Goal: Information Seeking & Learning: Learn about a topic

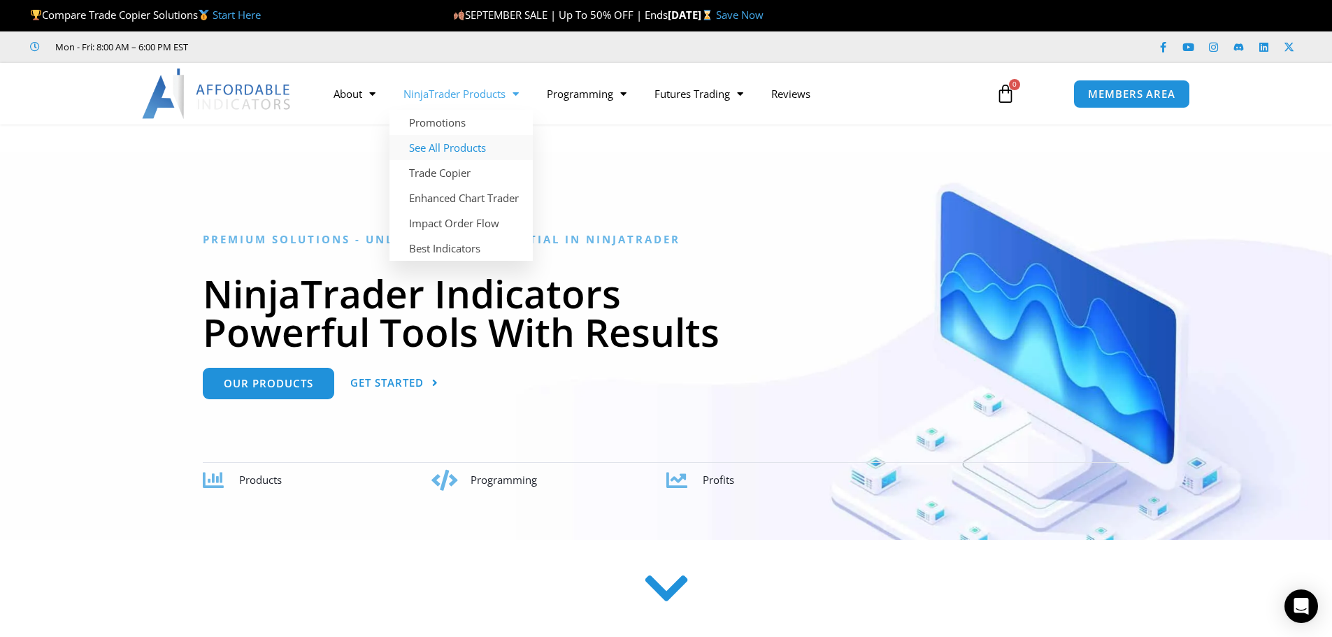
click at [471, 142] on link "See All Products" at bounding box center [461, 147] width 143 height 25
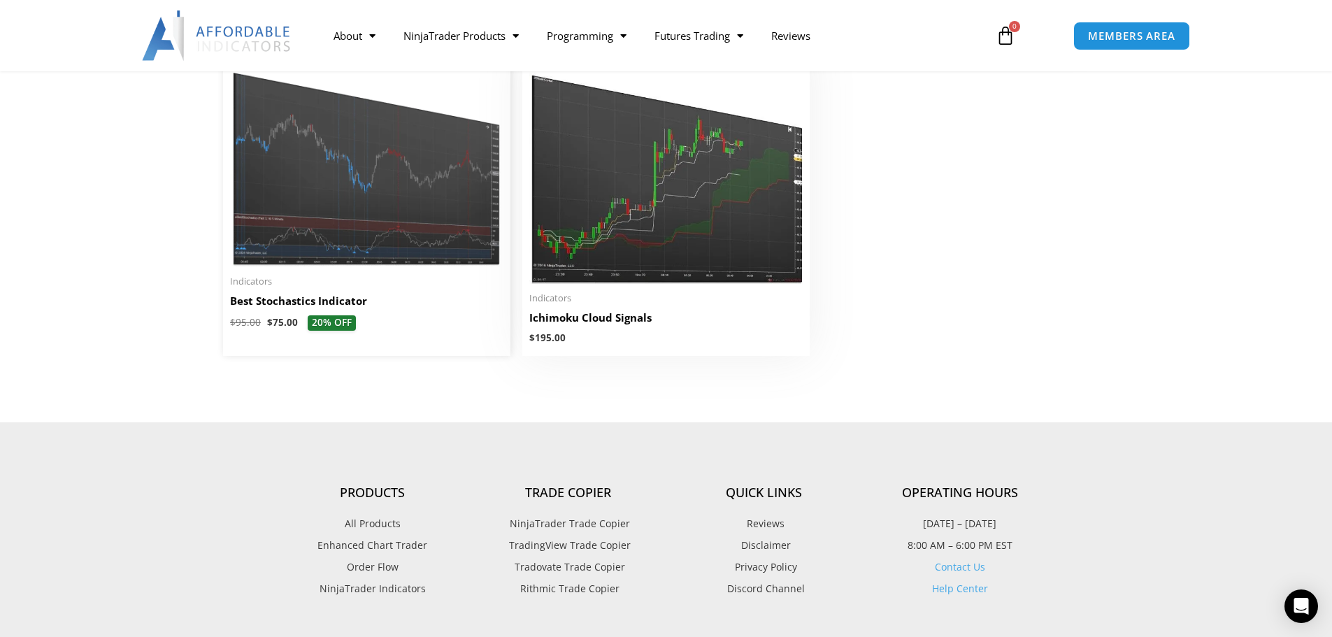
scroll to position [3147, 0]
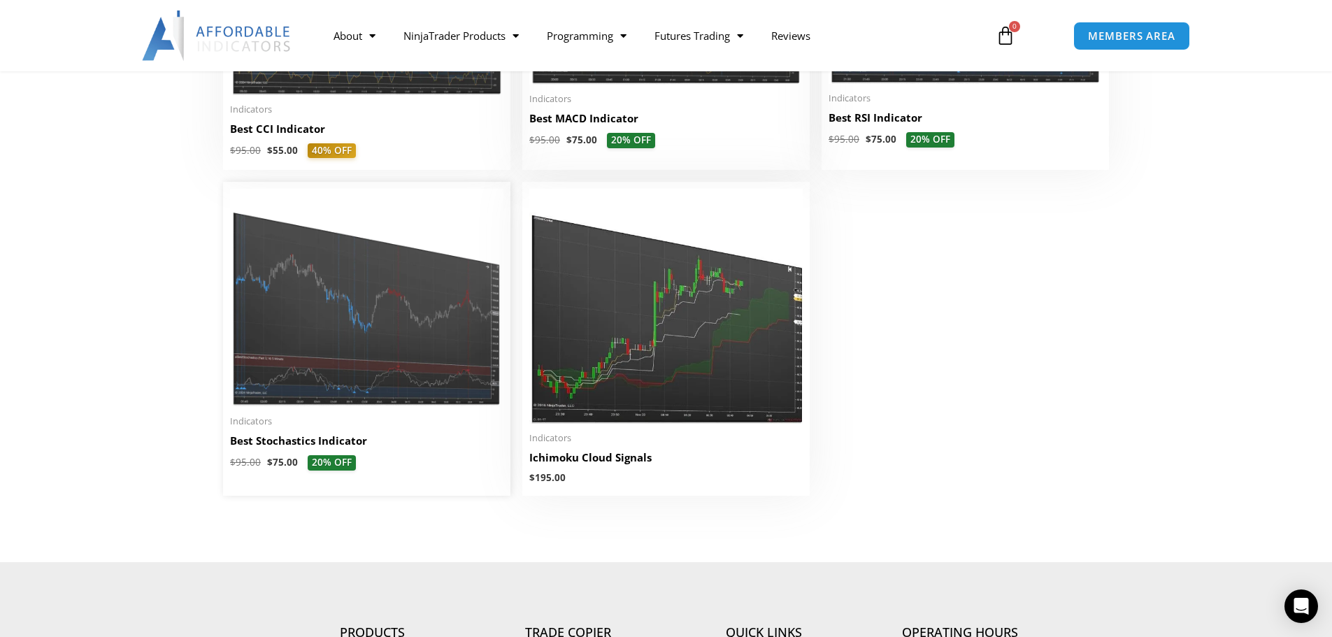
click at [407, 314] on img at bounding box center [366, 298] width 273 height 218
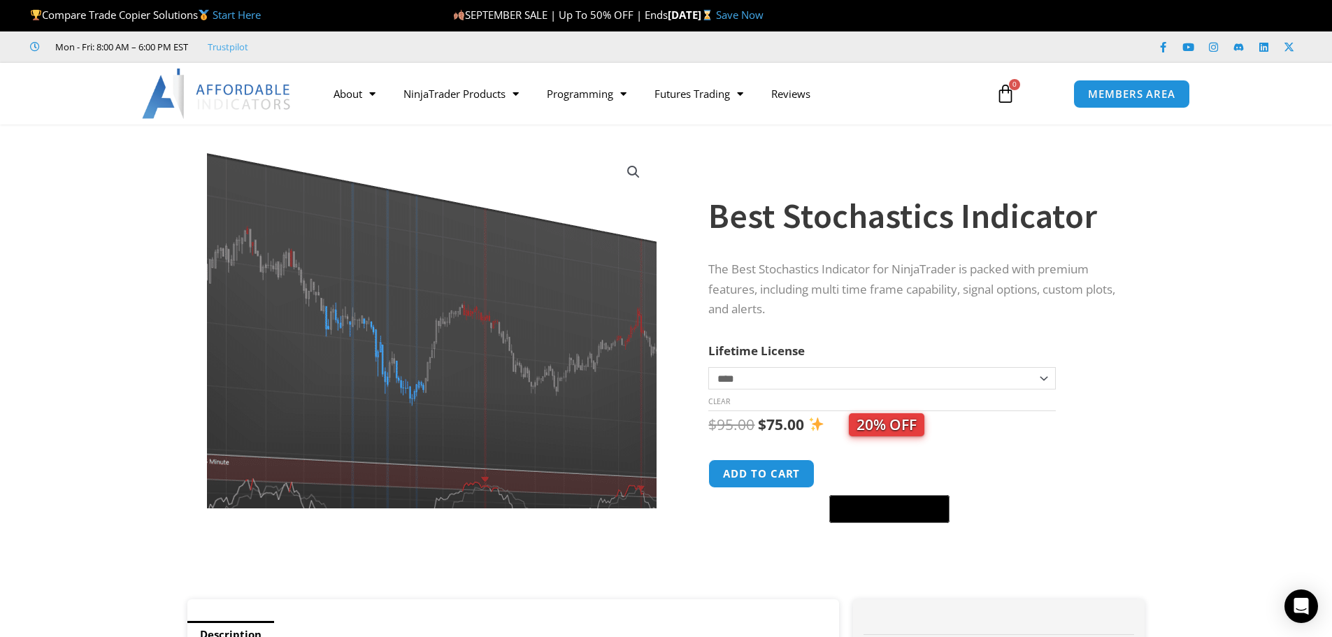
click at [480, 338] on img at bounding box center [414, 326] width 609 height 487
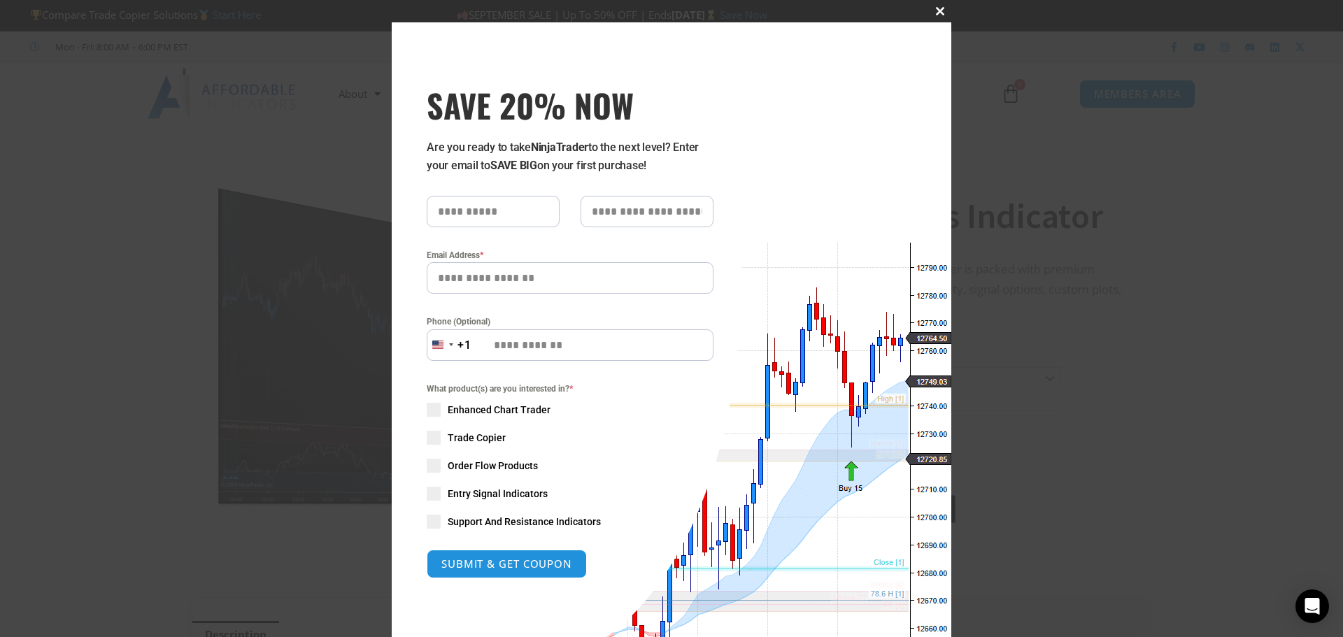
click at [941, 12] on span "SAVE 20% NOW popup" at bounding box center [940, 11] width 22 height 8
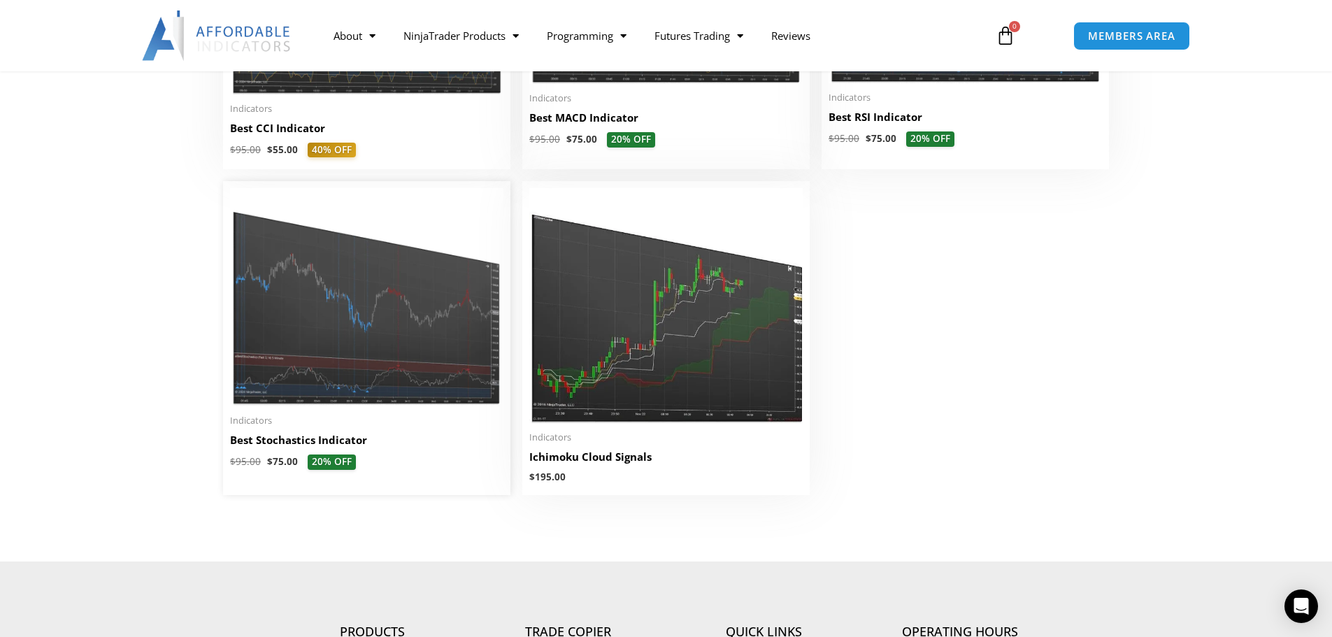
scroll to position [3636, 0]
